Goal: Transaction & Acquisition: Purchase product/service

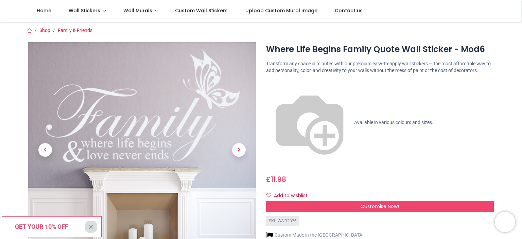
scroll to position [209, 0]
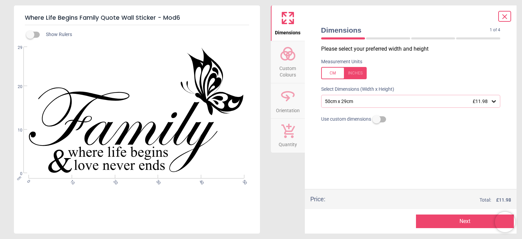
click at [287, 61] on icon at bounding box center [288, 54] width 16 height 16
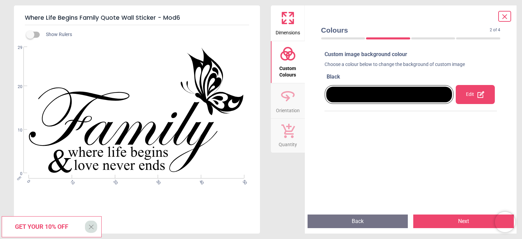
click at [477, 91] on icon at bounding box center [481, 94] width 8 height 8
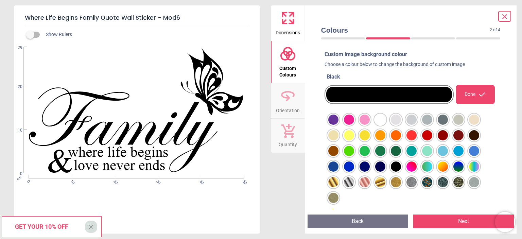
click at [335, 125] on div at bounding box center [333, 120] width 10 height 10
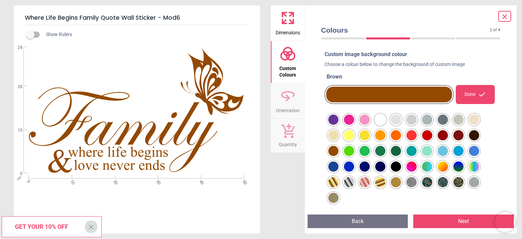
click at [287, 95] on icon at bounding box center [288, 97] width 4 height 7
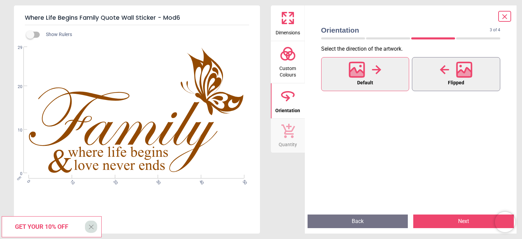
click at [444, 69] on icon at bounding box center [445, 70] width 10 height 10
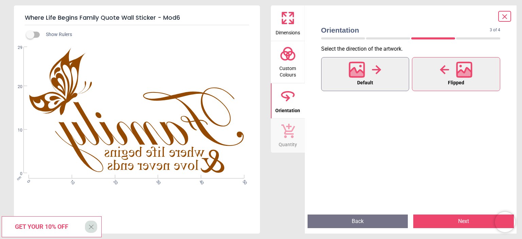
click at [370, 73] on div at bounding box center [365, 70] width 33 height 18
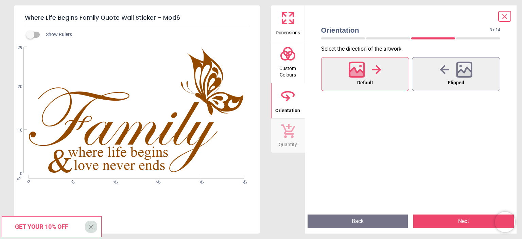
click at [287, 135] on icon at bounding box center [288, 130] width 14 height 15
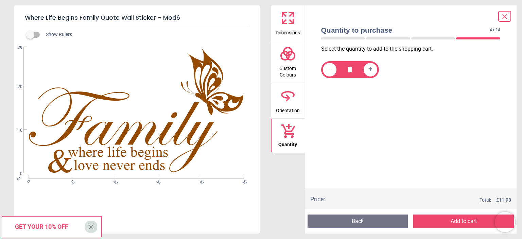
click at [292, 66] on span "Custom Colours" at bounding box center [288, 70] width 33 height 17
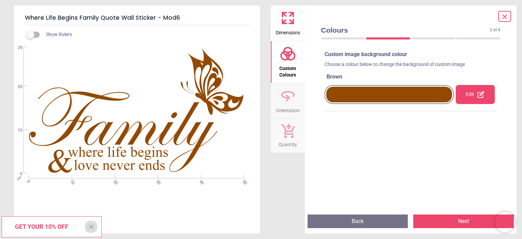
click at [289, 20] on icon at bounding box center [291, 21] width 4 height 4
